Goal: Subscribe to service/newsletter

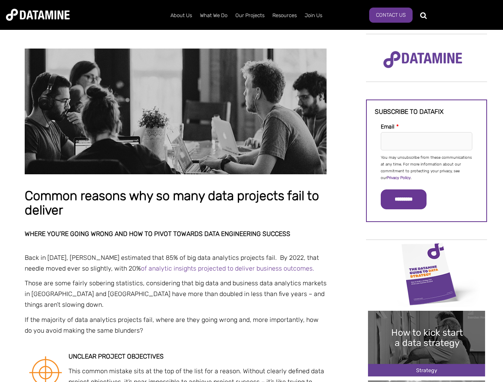
click at [427, 167] on p "You may unsubscribe from these communications at any time. For more information…" at bounding box center [427, 168] width 92 height 27
click at [408, 200] on input "*********" at bounding box center [404, 200] width 46 height 20
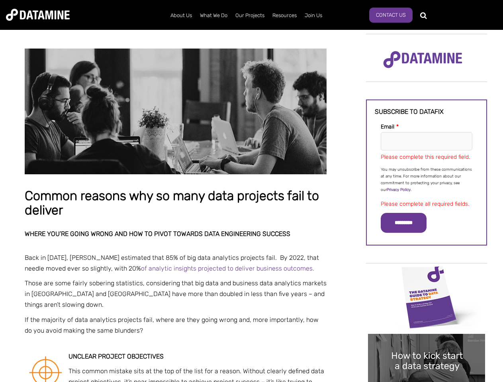
click at [427, 274] on img "Image grid with {{ image_count }} images." at bounding box center [426, 297] width 117 height 66
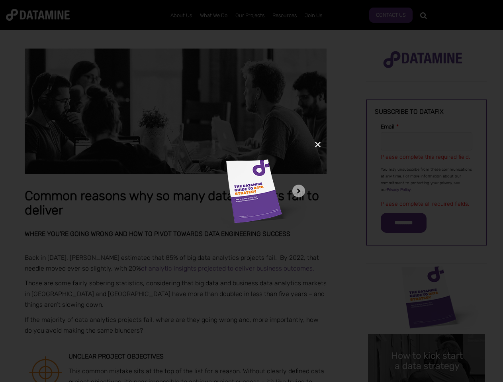
click at [427, 274] on div "✕" at bounding box center [251, 191] width 503 height 382
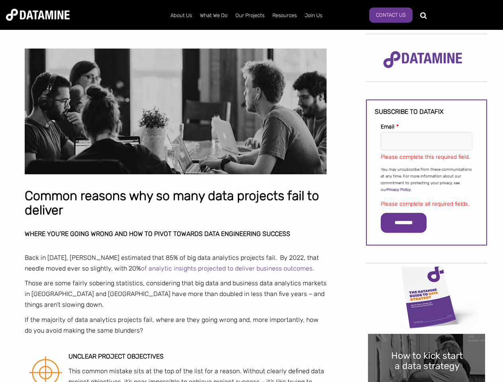
click at [427, 344] on div "✕" at bounding box center [251, 191] width 503 height 382
click at [427, 344] on img "Image grid with {{ image_count }} images." at bounding box center [426, 367] width 117 height 66
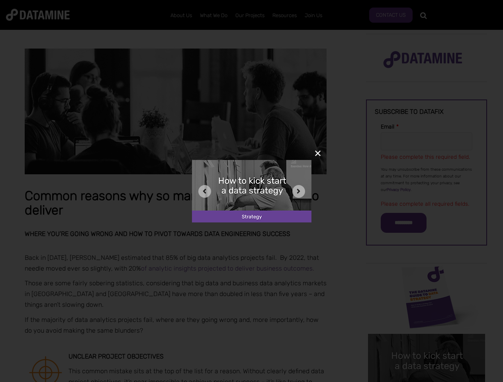
click at [427, 382] on div "✕" at bounding box center [251, 191] width 503 height 382
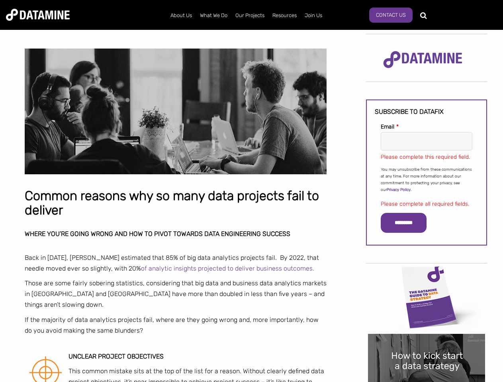
click at [427, 382] on div "✕" at bounding box center [251, 191] width 503 height 382
